Goal: Task Accomplishment & Management: Manage account settings

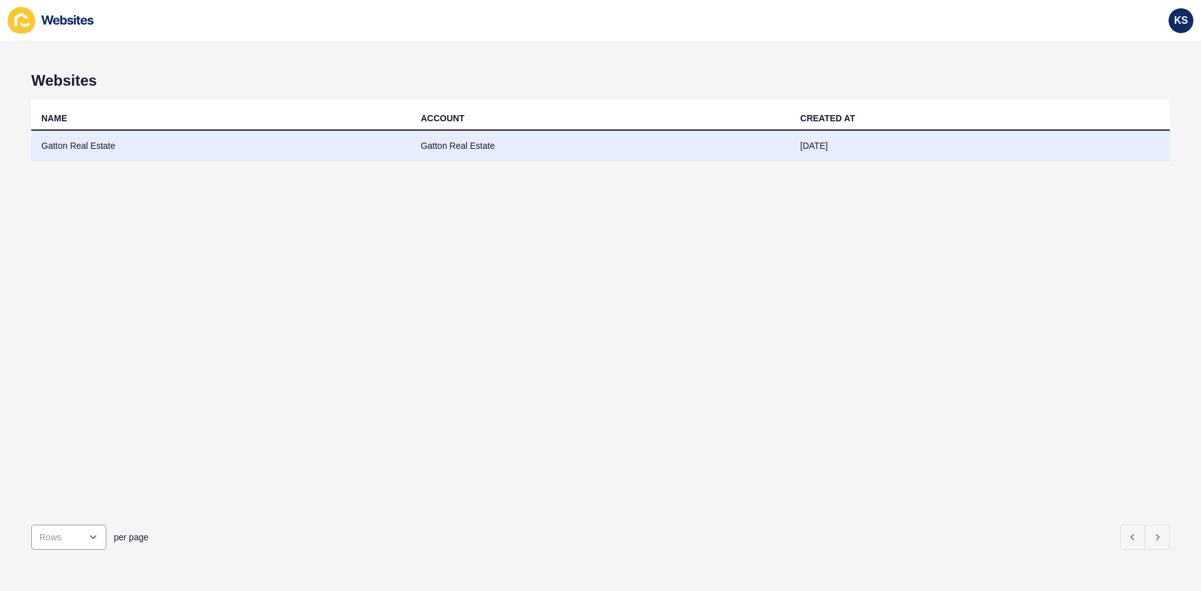
click at [74, 145] on td "Gatton Real Estate" at bounding box center [221, 146] width 380 height 31
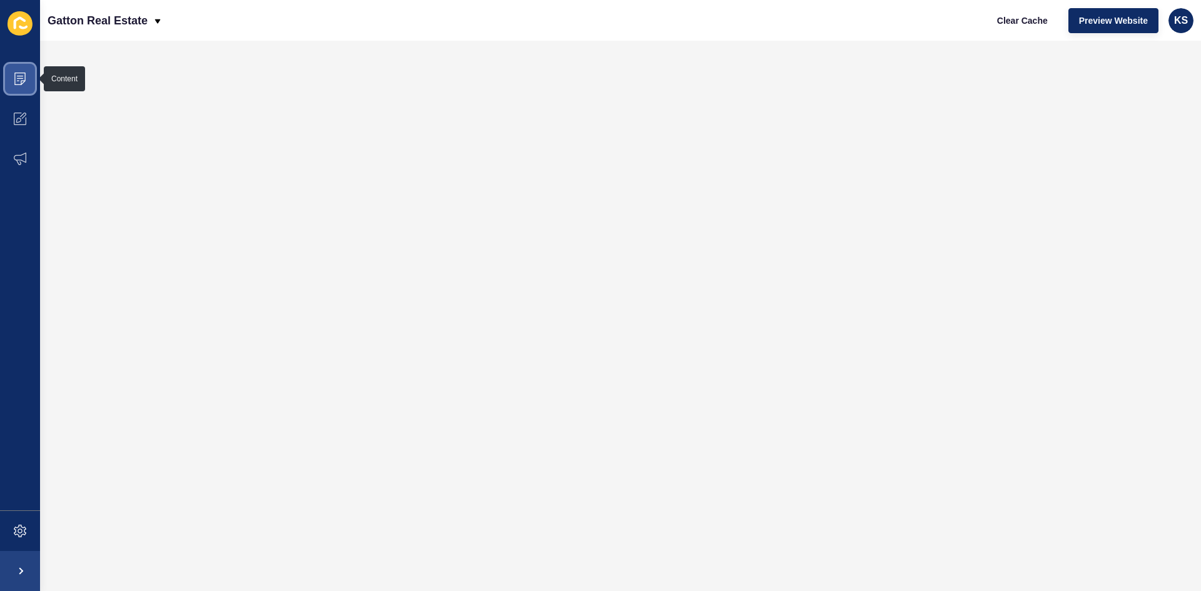
click at [24, 88] on span at bounding box center [20, 79] width 40 height 40
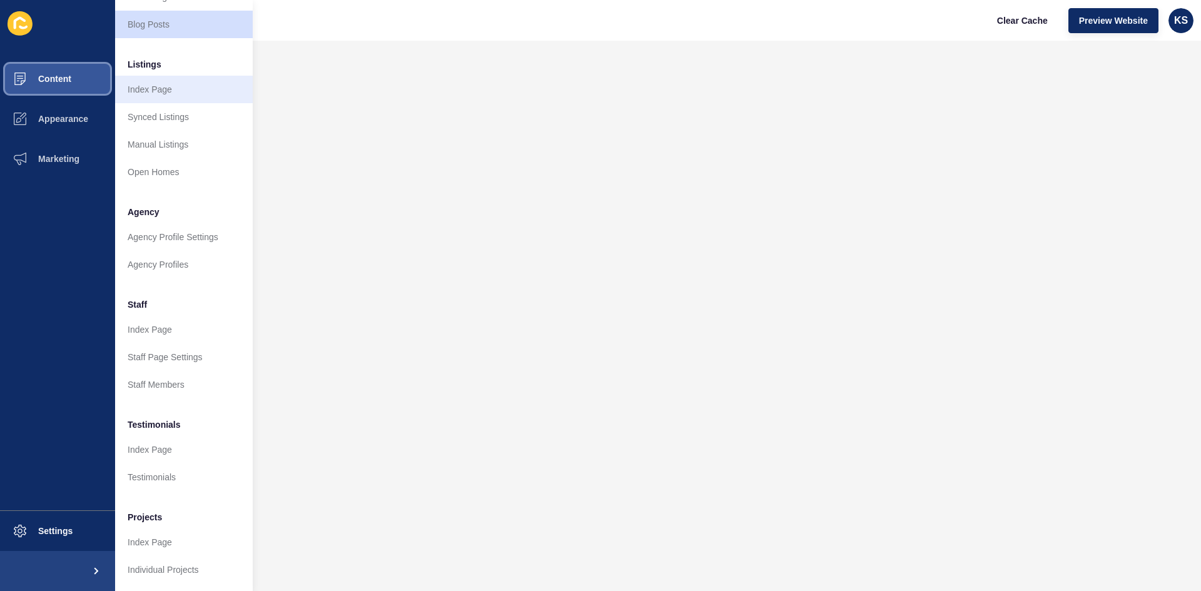
scroll to position [151, 0]
click at [63, 121] on span "Appearance" at bounding box center [43, 119] width 90 height 10
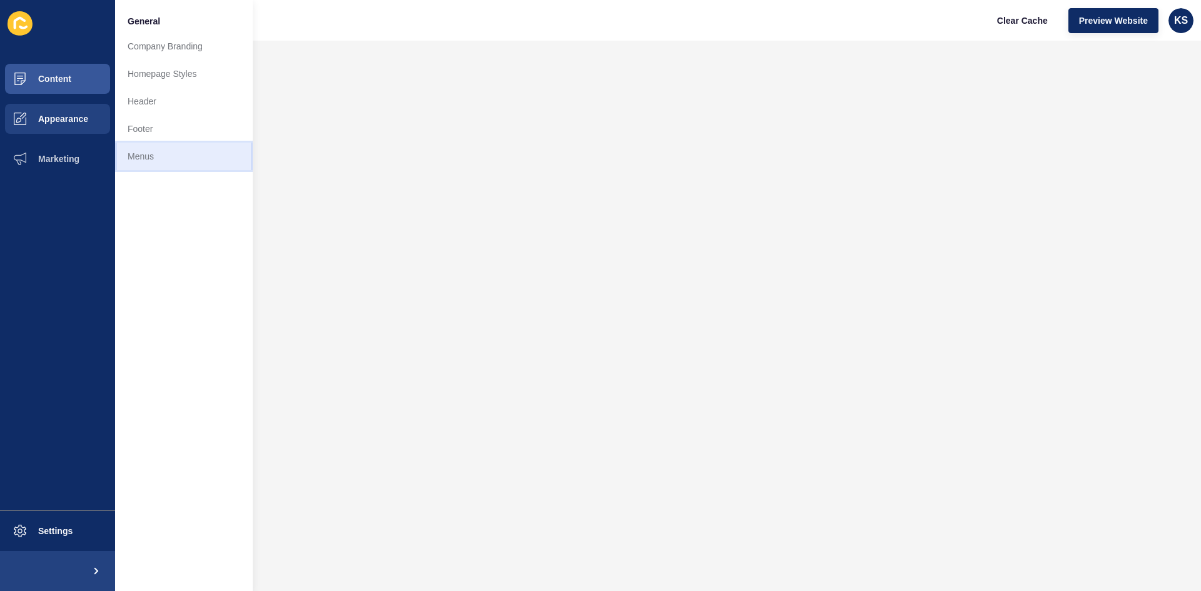
click at [138, 162] on link "Menus" at bounding box center [184, 157] width 138 height 28
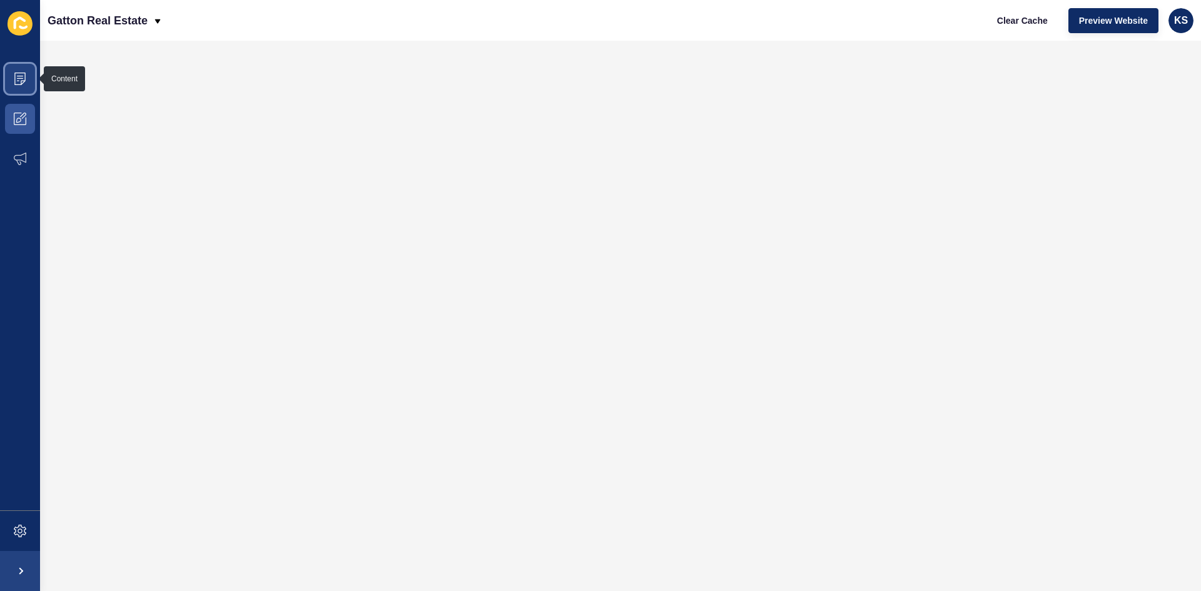
click at [21, 84] on icon at bounding box center [20, 79] width 13 height 13
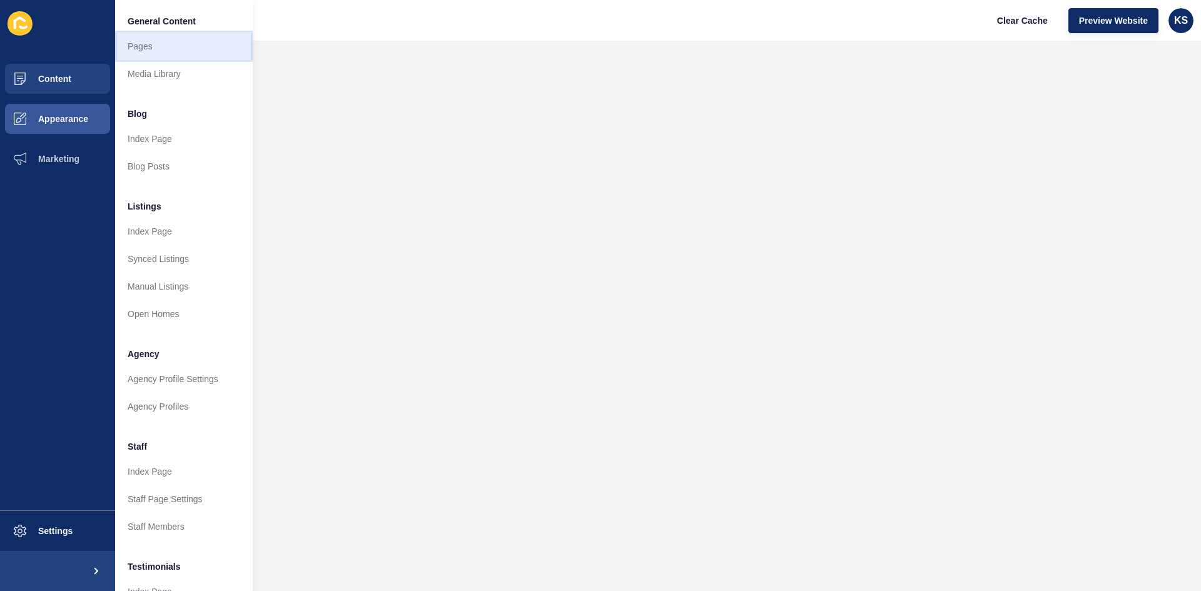
click at [153, 48] on link "Pages" at bounding box center [184, 47] width 138 height 28
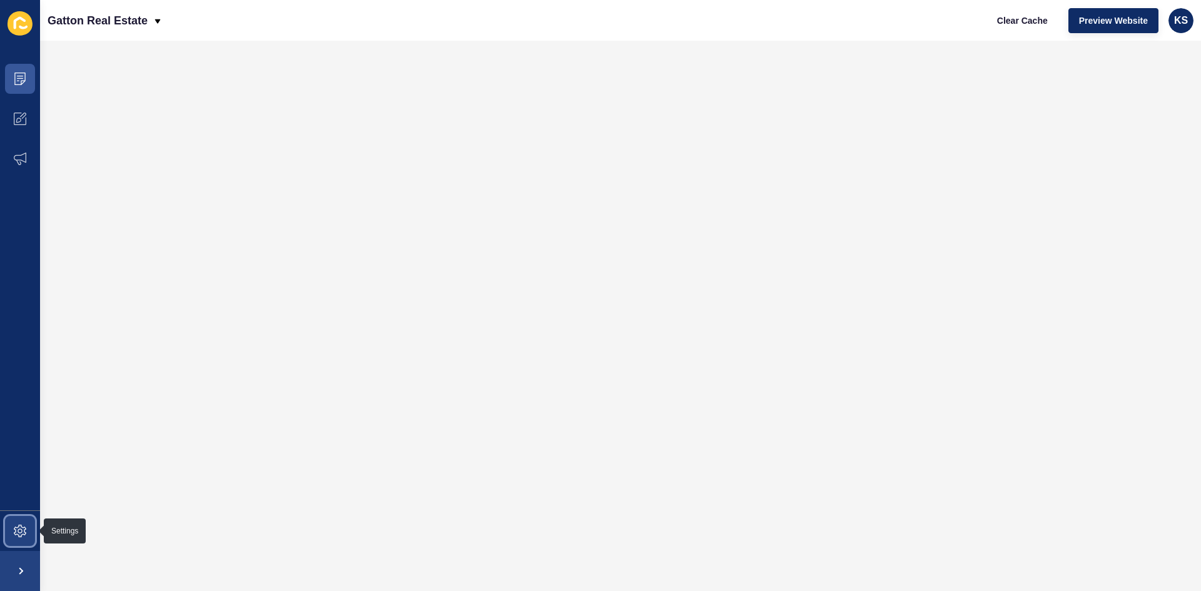
click at [28, 539] on span at bounding box center [20, 531] width 40 height 40
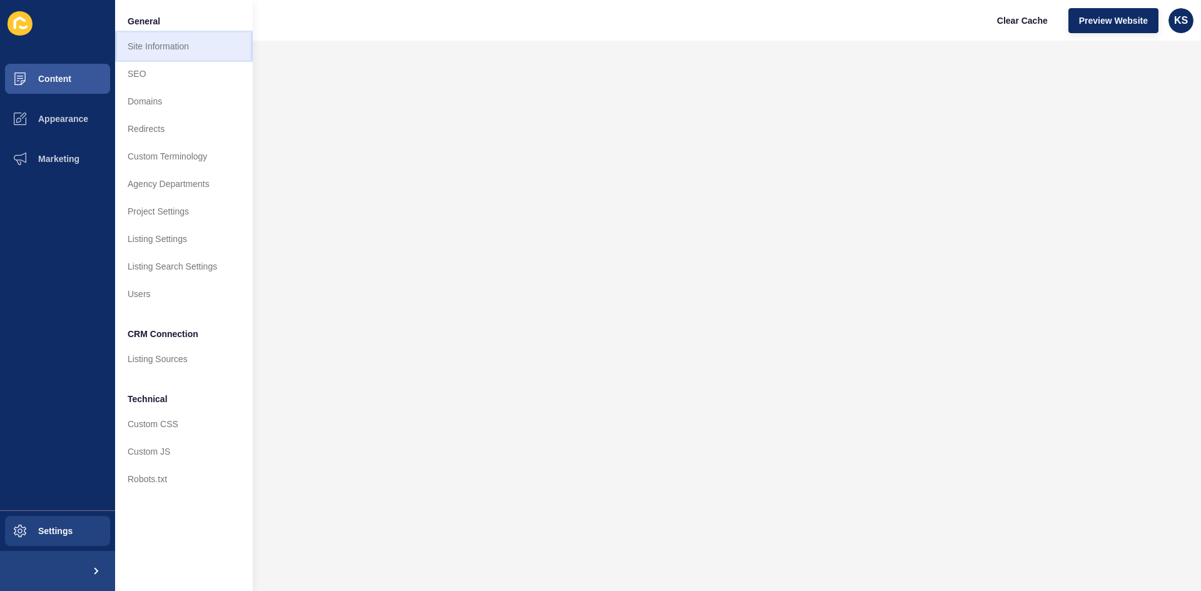
click at [152, 49] on link "Site Information" at bounding box center [184, 47] width 138 height 28
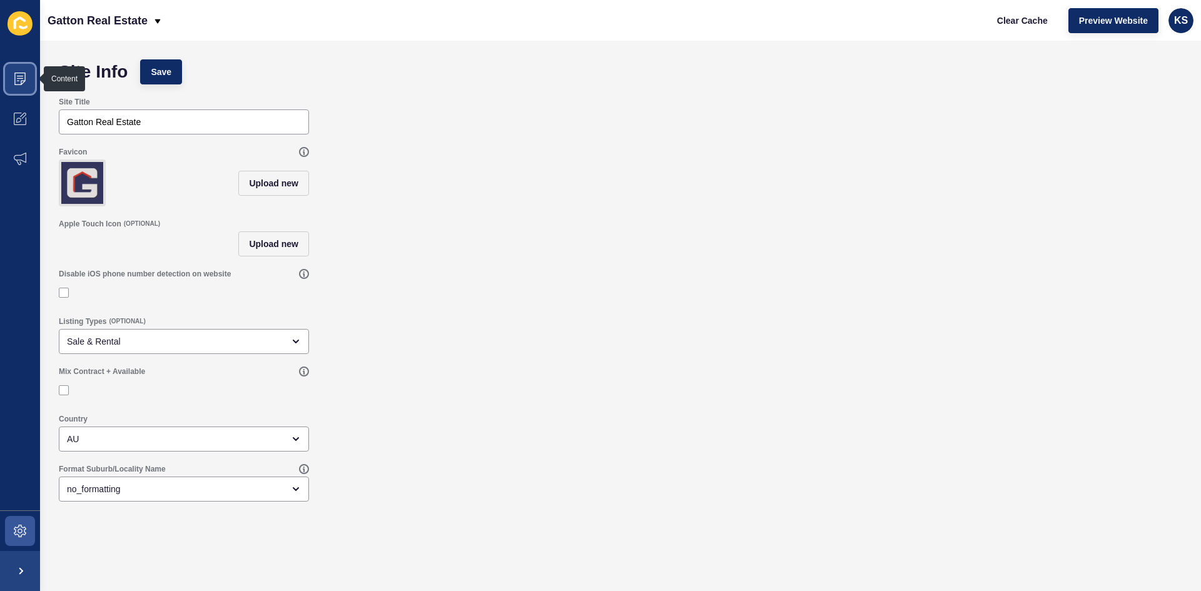
click at [21, 87] on span at bounding box center [20, 79] width 40 height 40
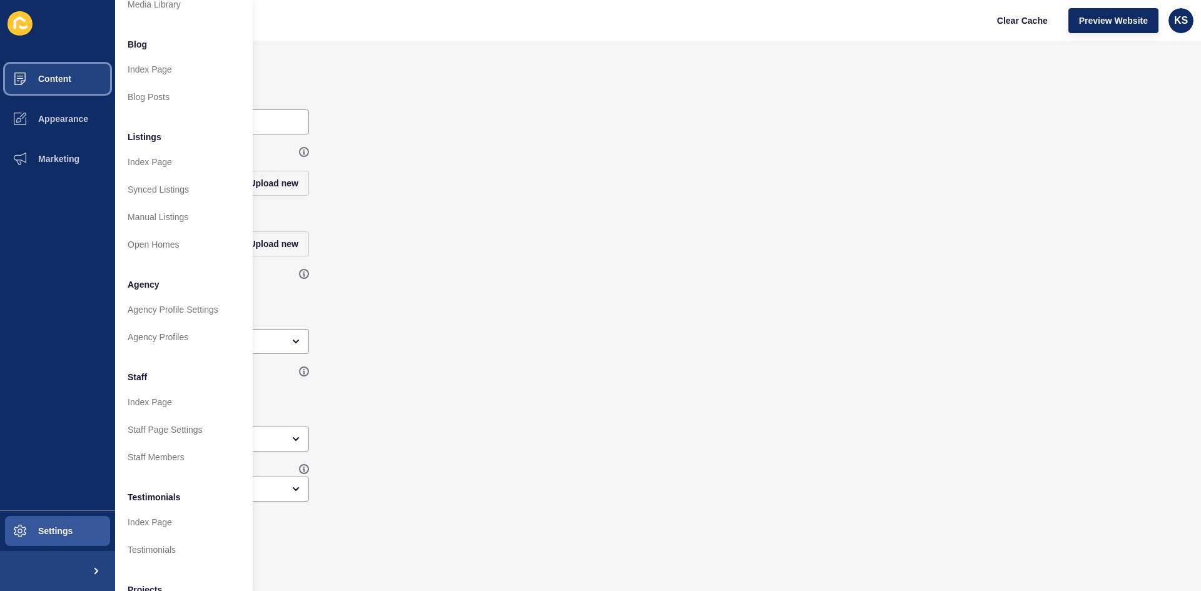
scroll to position [151, 0]
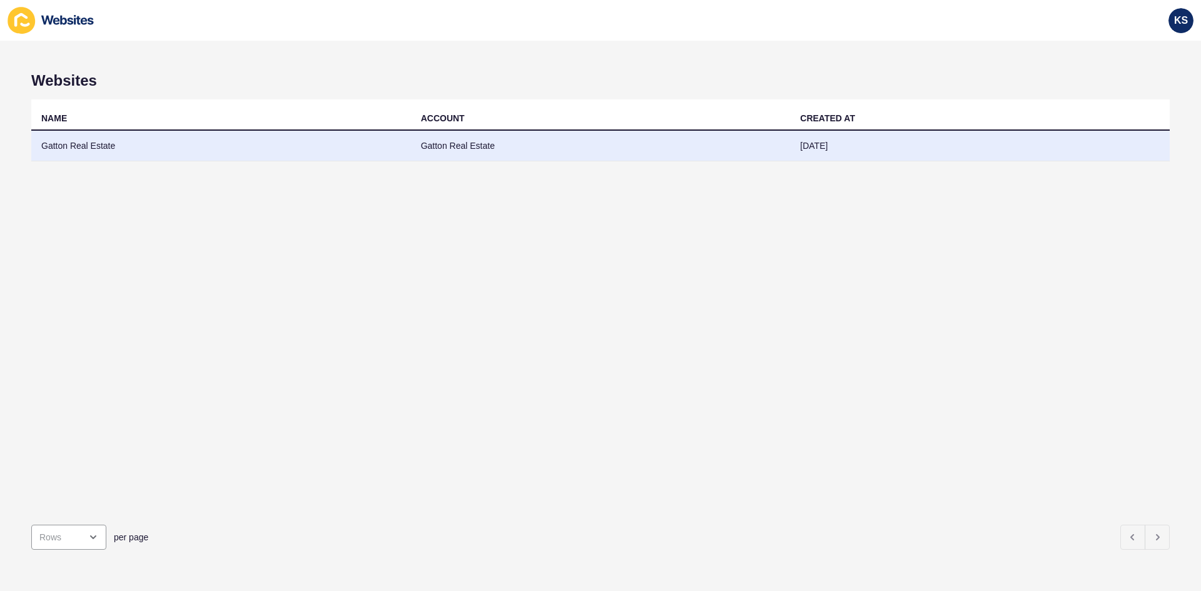
click at [85, 153] on td "Gatton Real Estate" at bounding box center [221, 146] width 380 height 31
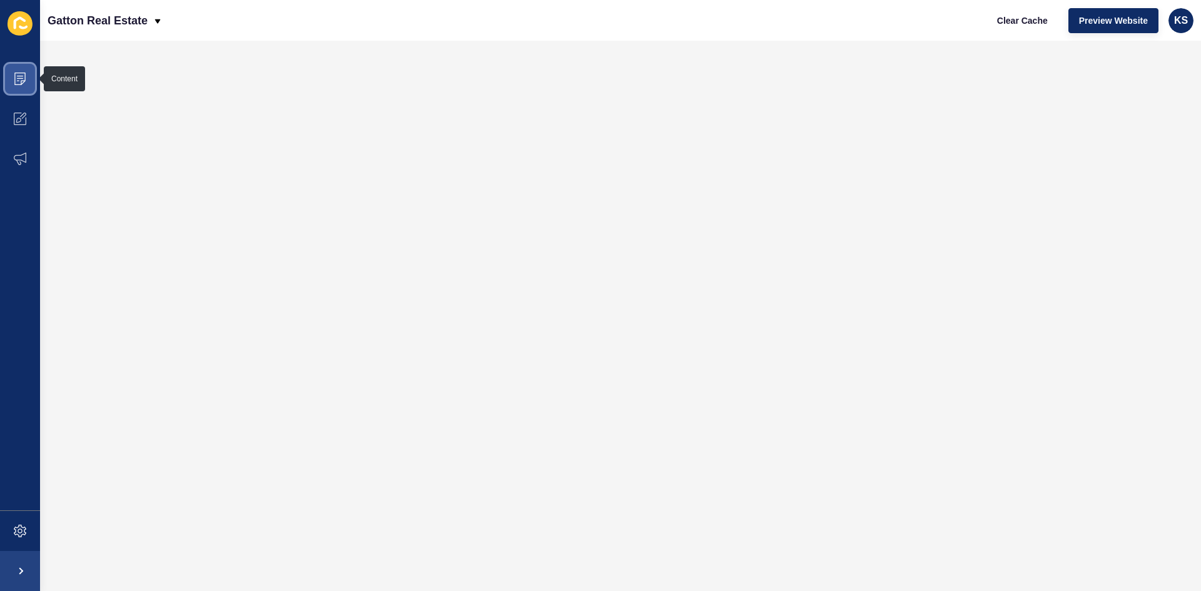
click at [13, 72] on span at bounding box center [20, 79] width 40 height 40
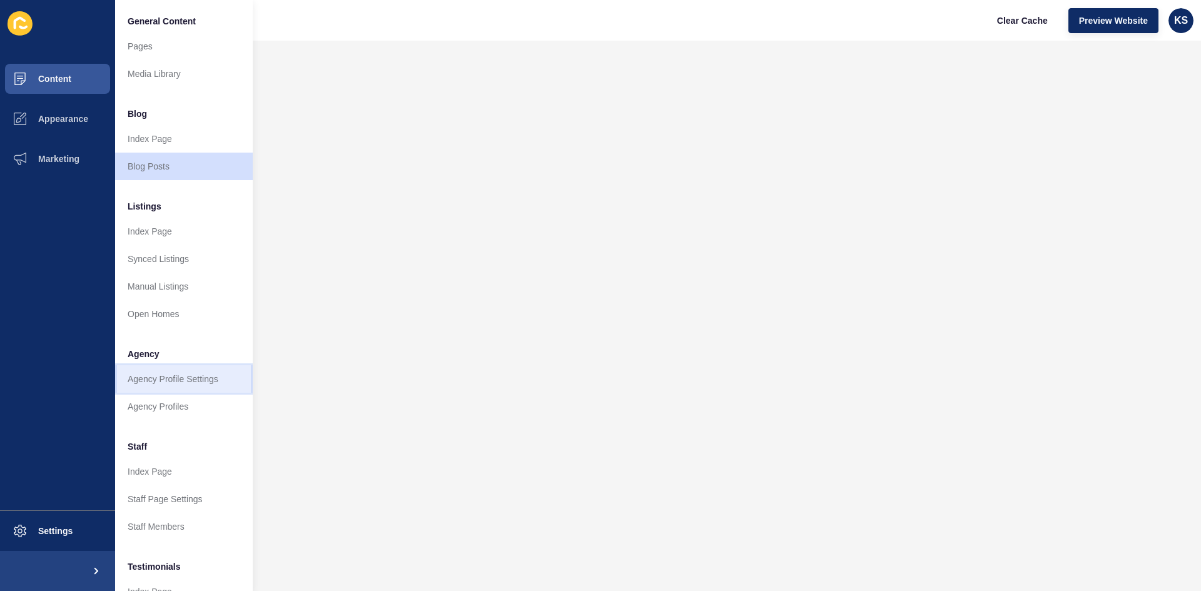
click at [196, 377] on link "Agency Profile Settings" at bounding box center [184, 379] width 138 height 28
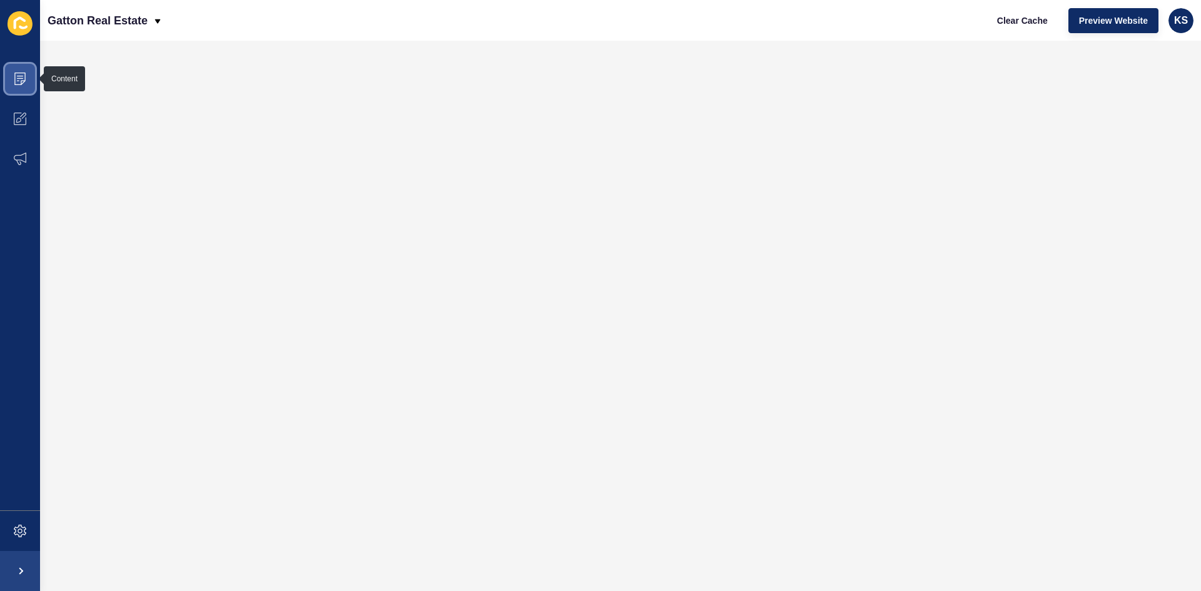
click at [28, 78] on span at bounding box center [20, 79] width 40 height 40
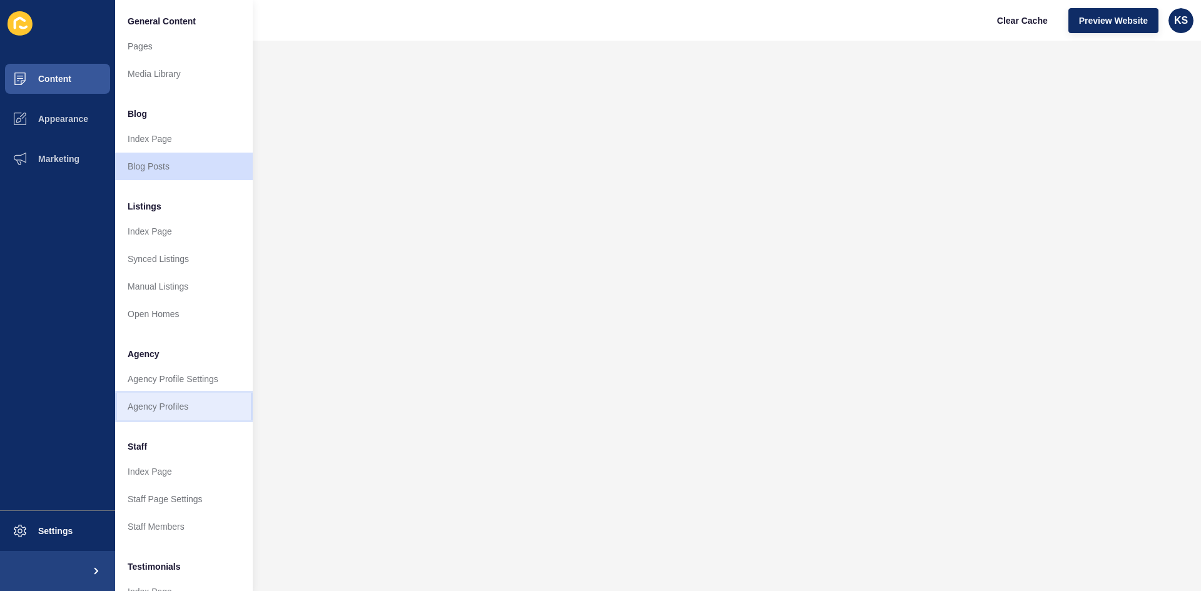
click at [175, 407] on link "Agency Profiles" at bounding box center [184, 407] width 138 height 28
